Goal: Information Seeking & Learning: Learn about a topic

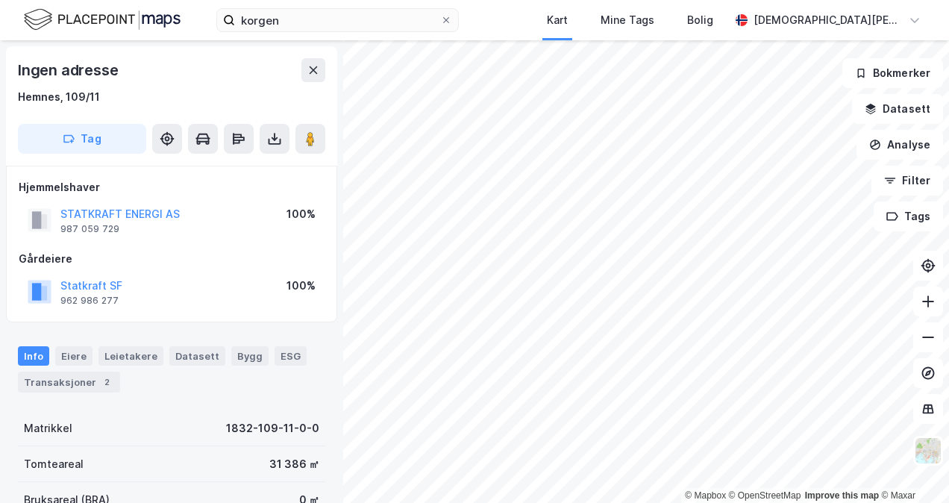
click at [900, 121] on button "Datasett" at bounding box center [897, 109] width 91 height 30
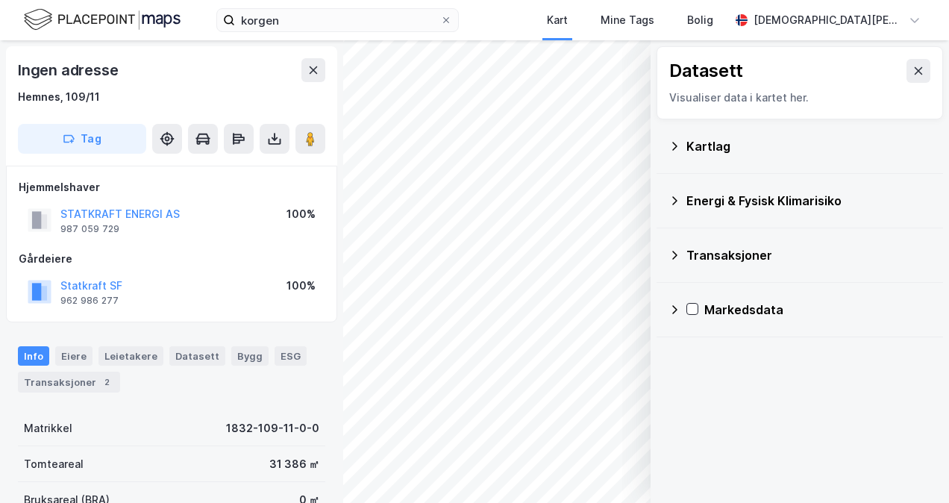
click at [678, 143] on icon at bounding box center [674, 146] width 12 height 12
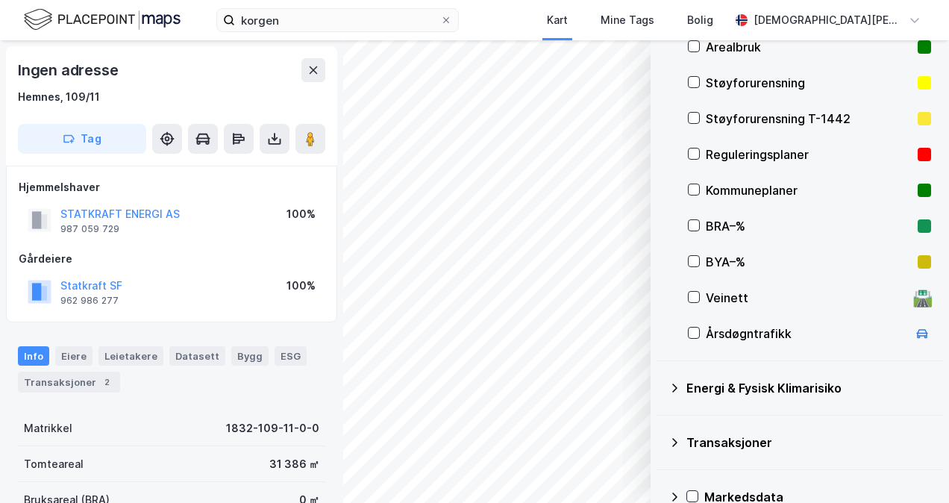
scroll to position [243, 0]
click at [683, 385] on div "Energi & Fysisk Klimarisiko" at bounding box center [799, 387] width 263 height 36
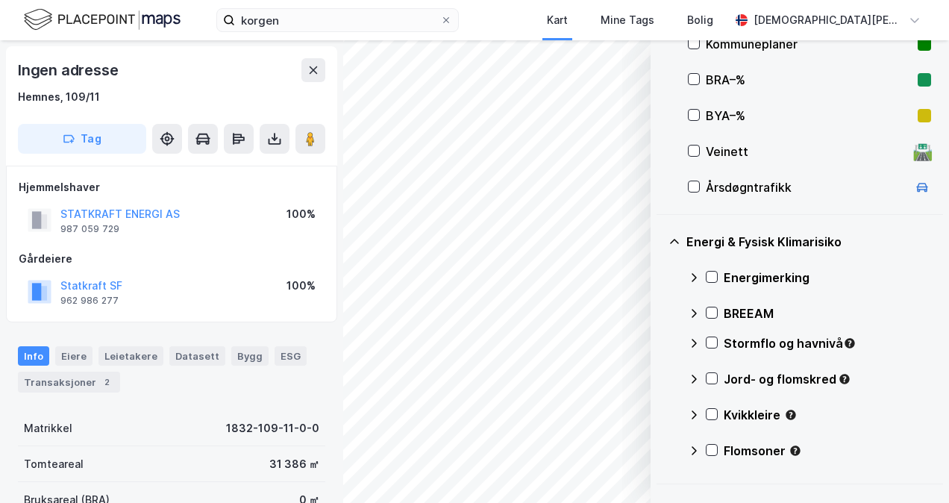
scroll to position [483, 0]
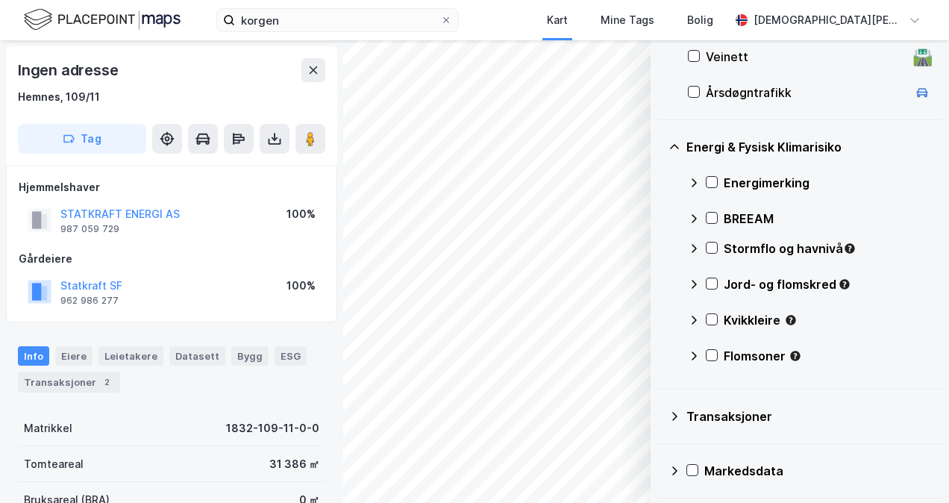
click at [695, 418] on div "Transaksjoner" at bounding box center [808, 416] width 245 height 18
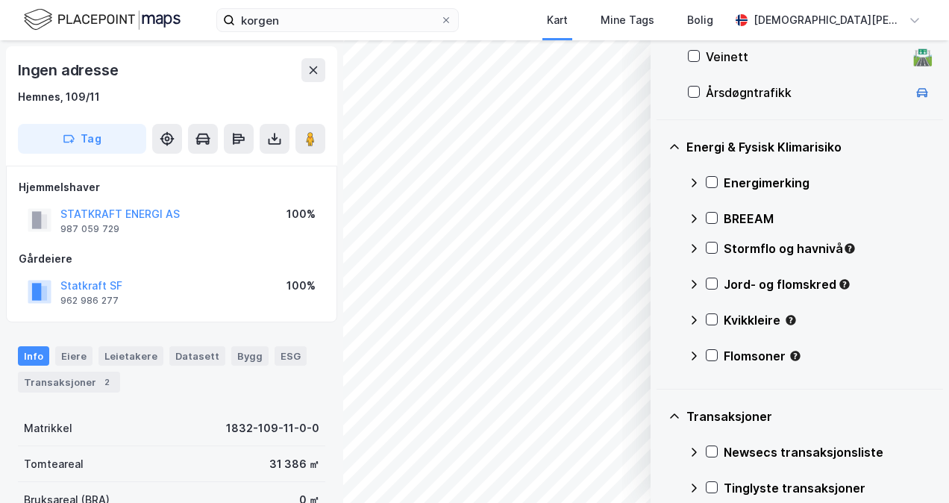
scroll to position [591, 0]
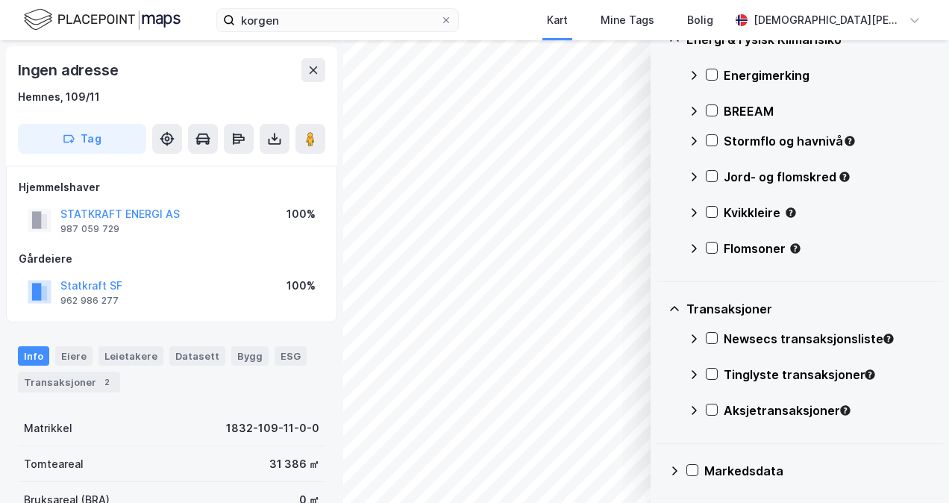
click at [676, 465] on icon at bounding box center [674, 471] width 12 height 12
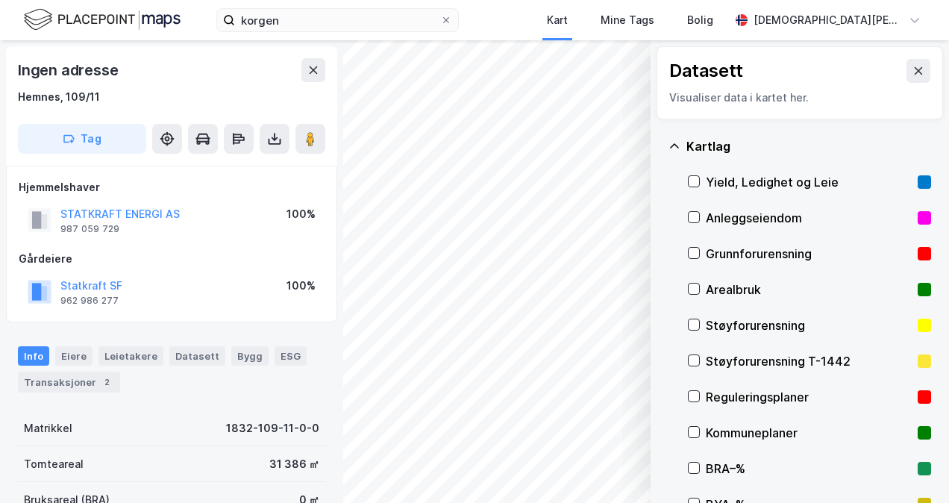
scroll to position [40, 0]
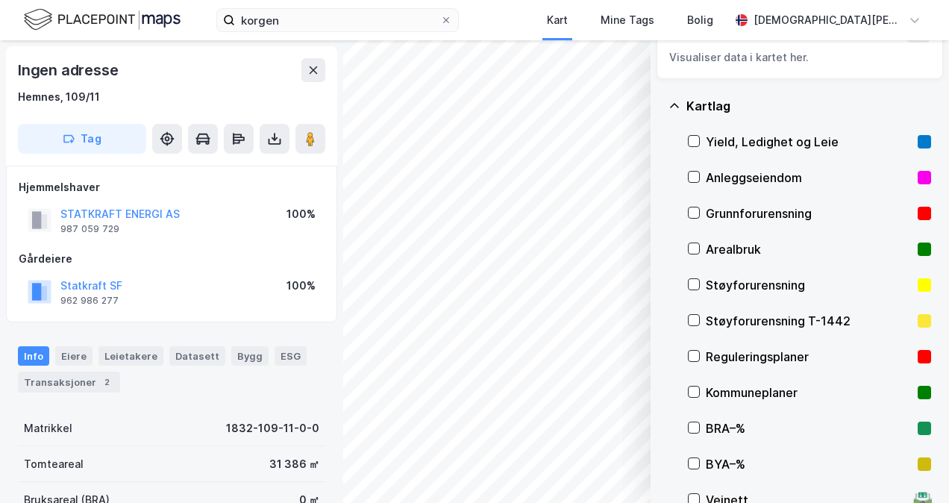
click at [695, 245] on icon at bounding box center [694, 248] width 10 height 10
click at [696, 245] on icon at bounding box center [694, 248] width 10 height 10
click at [695, 395] on icon at bounding box center [694, 391] width 10 height 10
click at [694, 359] on icon at bounding box center [694, 356] width 10 height 10
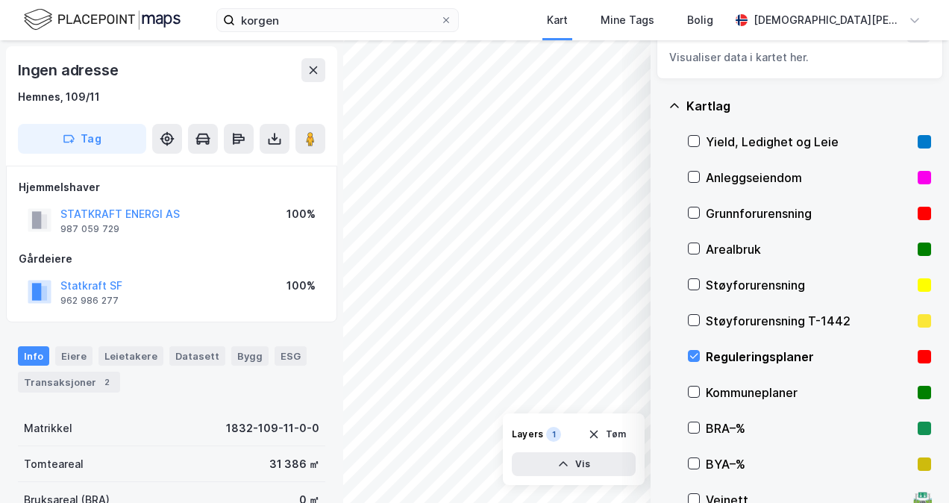
click at [595, 436] on icon "button" at bounding box center [594, 434] width 12 height 12
click at [693, 354] on icon at bounding box center [694, 356] width 10 height 10
click at [593, 439] on icon "button" at bounding box center [594, 434] width 12 height 12
click at [692, 394] on icon at bounding box center [694, 391] width 10 height 10
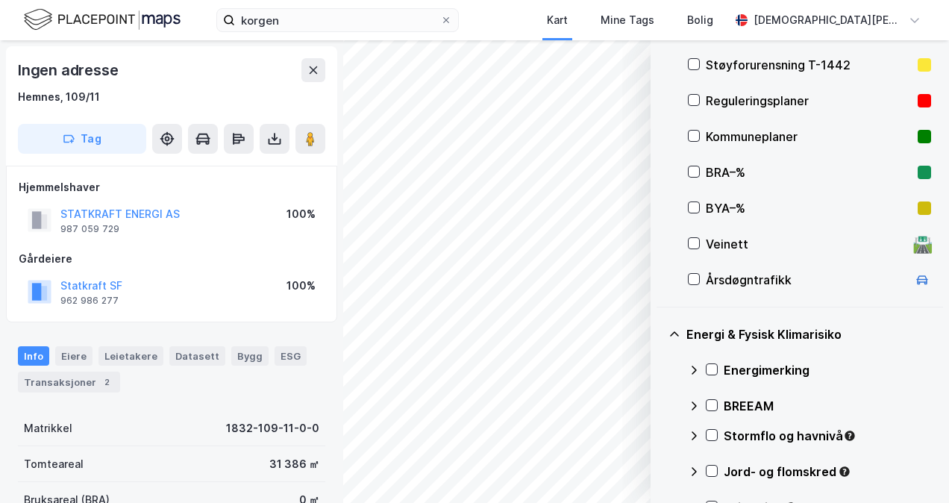
scroll to position [474, 0]
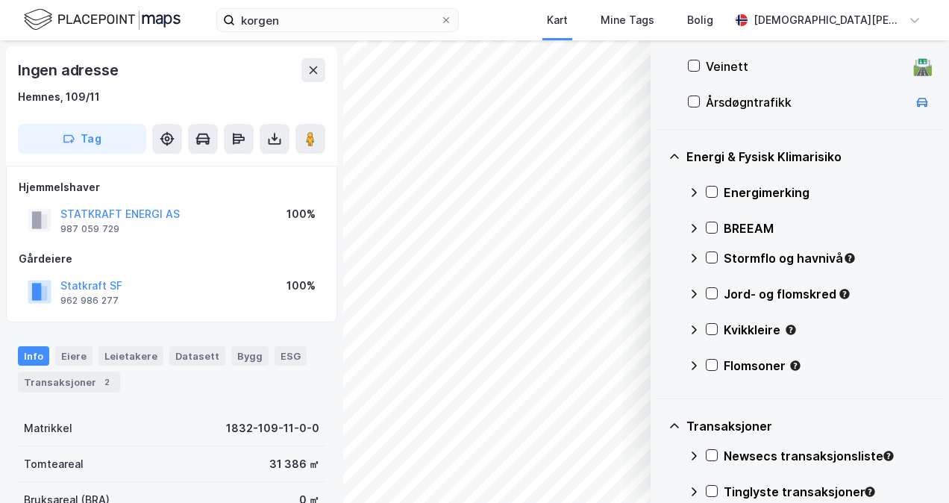
click at [695, 257] on icon at bounding box center [694, 258] width 5 height 9
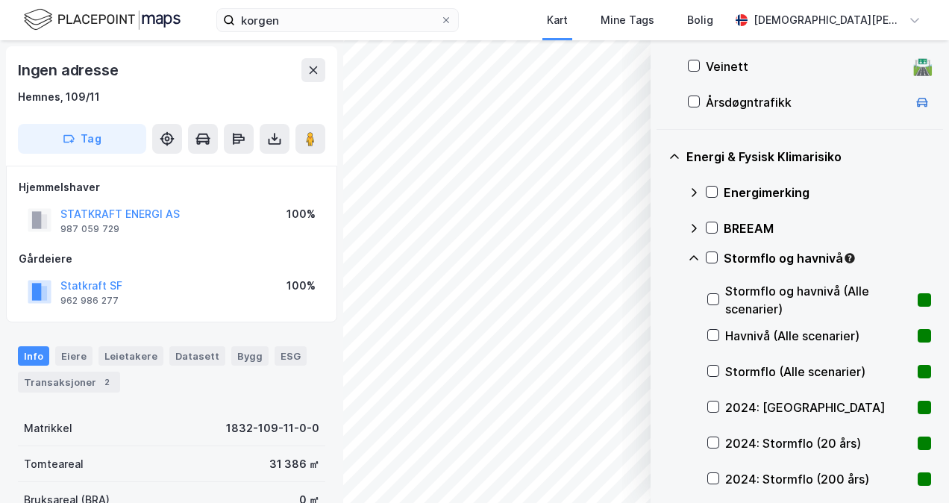
click at [695, 257] on icon at bounding box center [693, 257] width 9 height 5
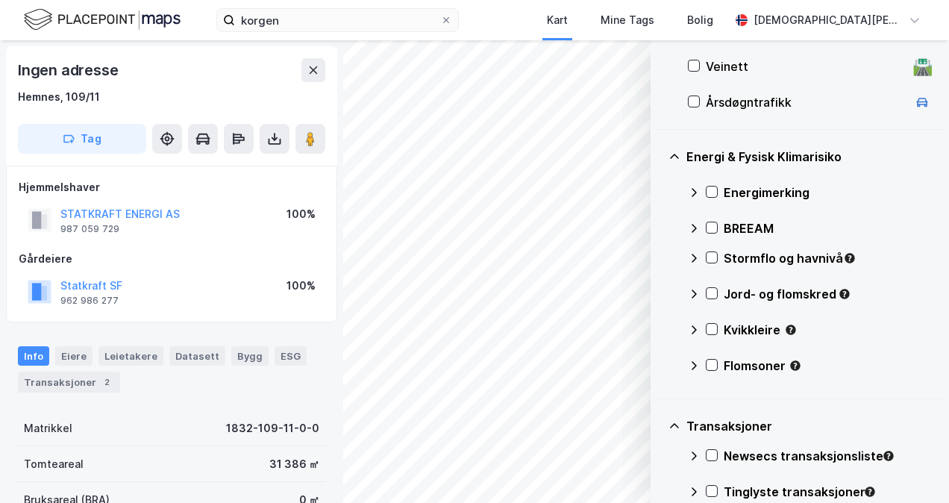
click at [693, 286] on div "Jord- og flomskred" at bounding box center [809, 300] width 243 height 36
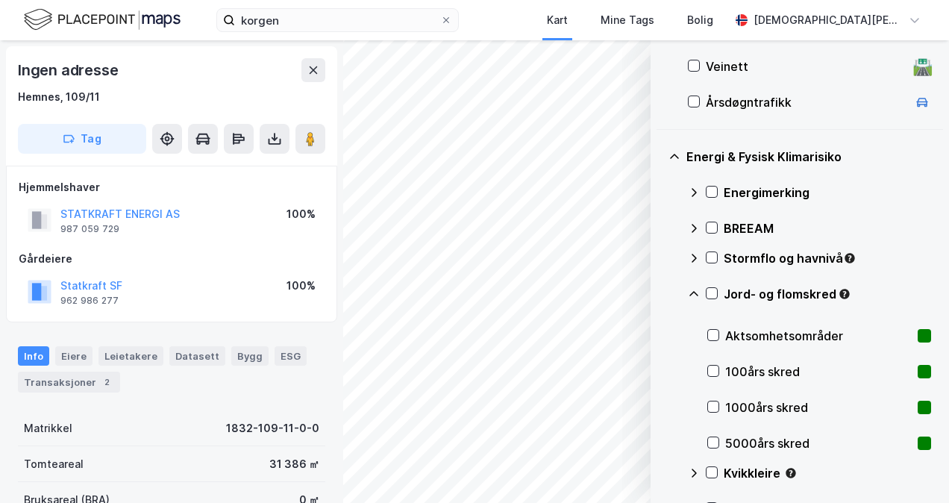
click at [693, 286] on div "Jord- og flomskred" at bounding box center [809, 300] width 243 height 36
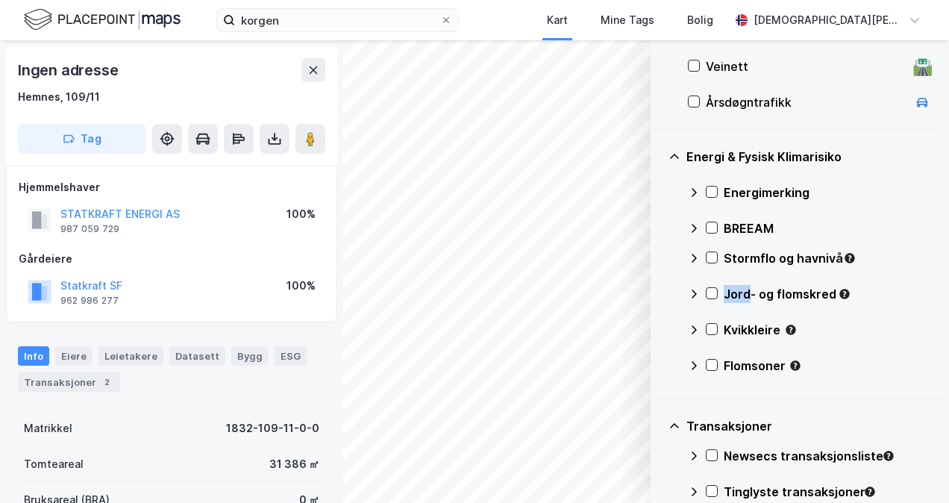
click at [693, 286] on div "Jord- og flomskred" at bounding box center [809, 300] width 243 height 36
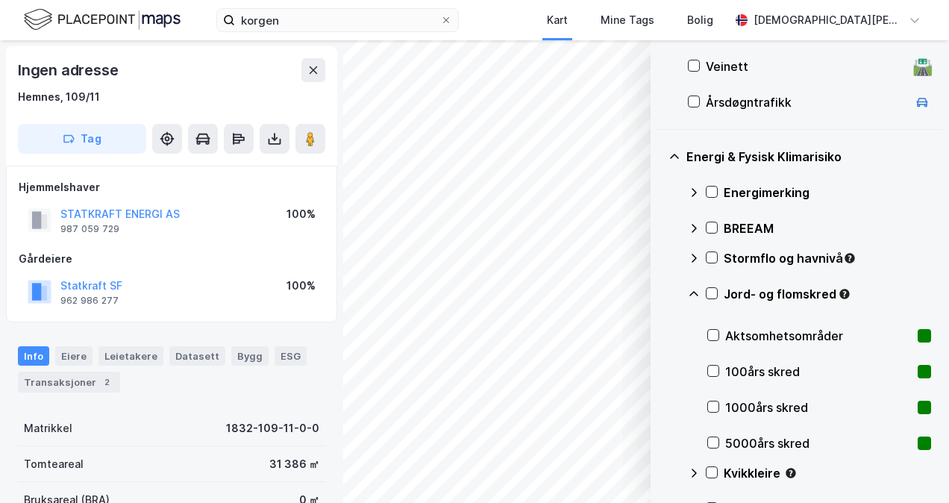
click at [693, 286] on div "Jord- og flomskred" at bounding box center [809, 300] width 243 height 36
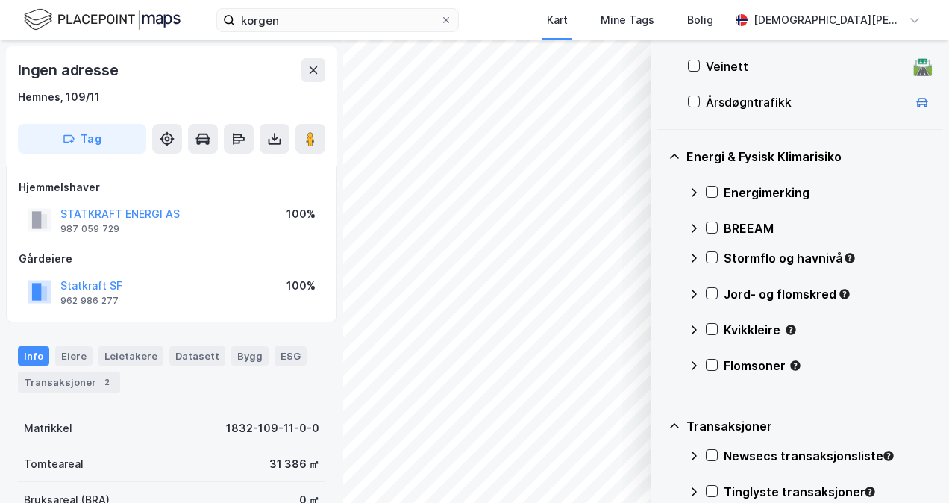
click at [694, 328] on icon at bounding box center [694, 330] width 12 height 12
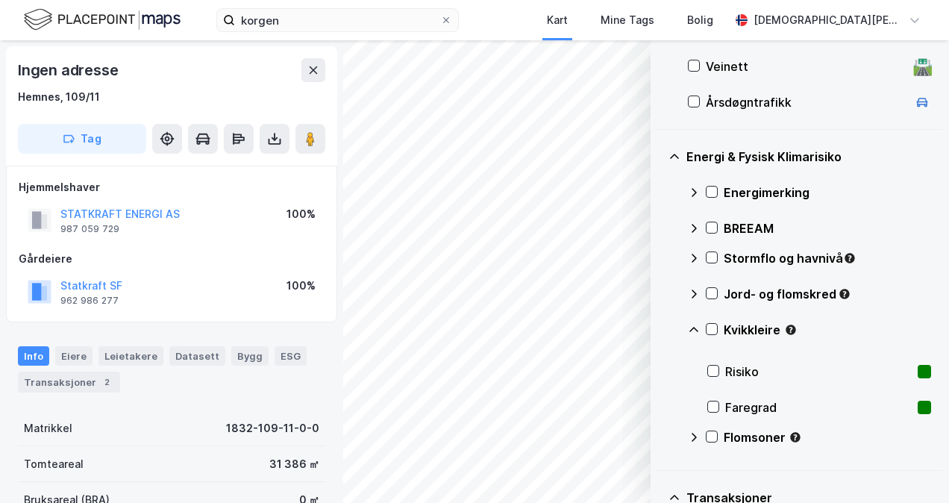
click at [694, 328] on icon at bounding box center [694, 330] width 12 height 12
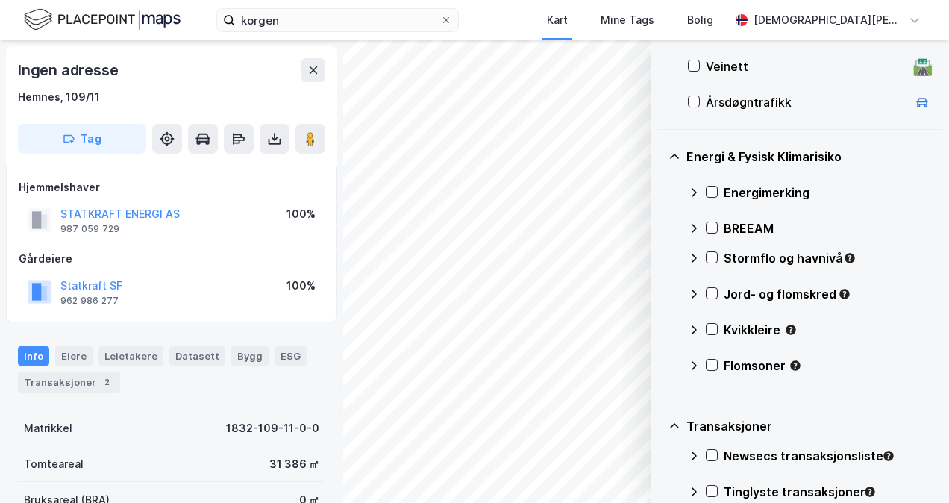
click at [692, 362] on icon at bounding box center [694, 366] width 12 height 12
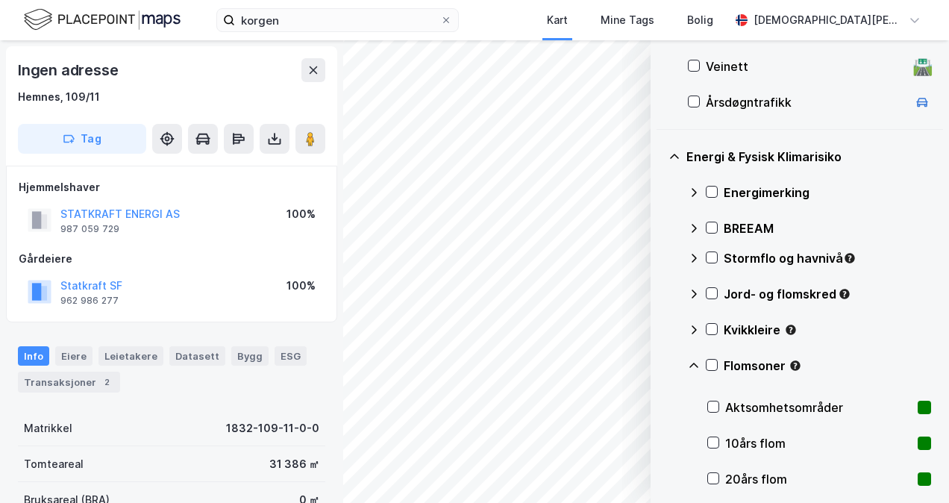
scroll to position [692, 0]
